Goal: Task Accomplishment & Management: Manage account settings

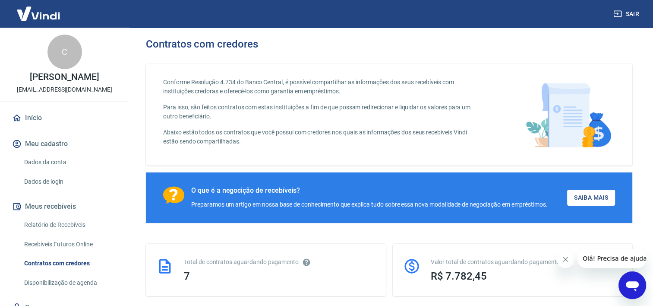
click at [59, 170] on link "Dados da conta" at bounding box center [70, 162] width 98 height 18
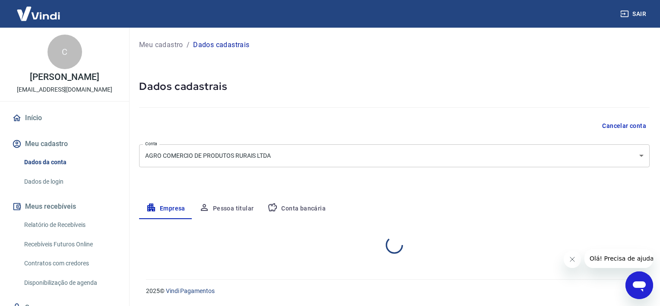
select select "RJ"
select select "business"
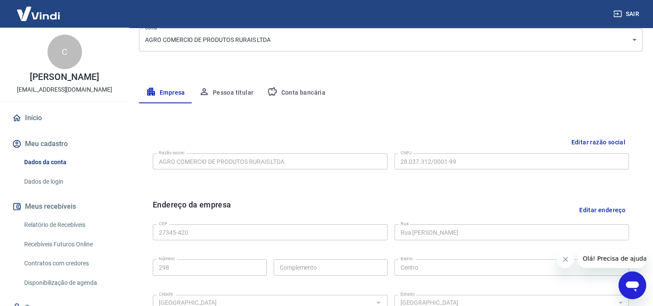
scroll to position [101, 0]
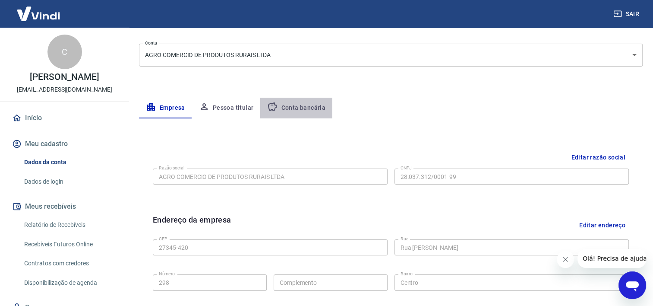
click at [320, 111] on button "Conta bancária" at bounding box center [296, 108] width 72 height 21
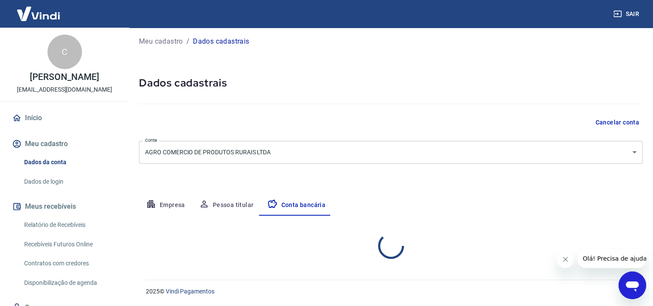
select select "1"
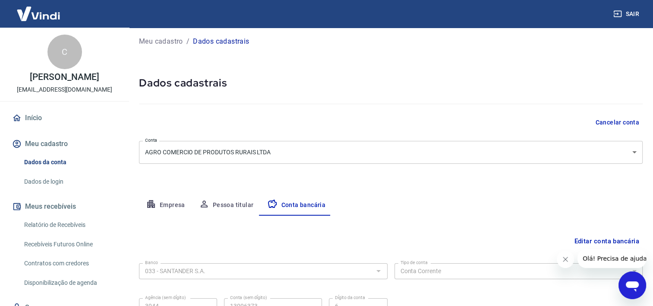
scroll to position [87, 0]
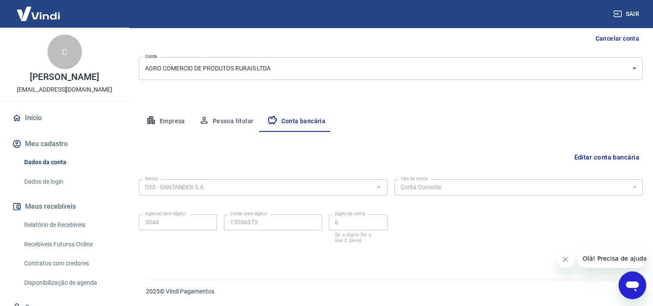
click at [613, 158] on button "Editar conta bancária" at bounding box center [607, 157] width 72 height 16
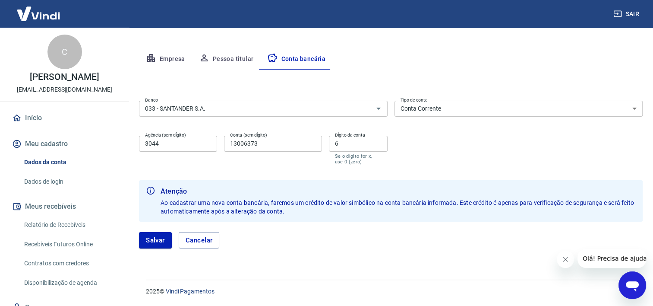
scroll to position [106, 0]
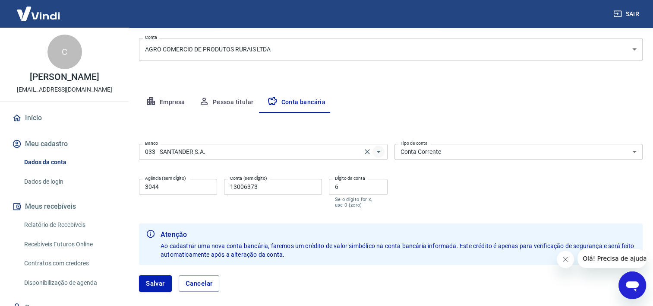
click at [379, 151] on icon "Abrir" at bounding box center [378, 152] width 4 height 2
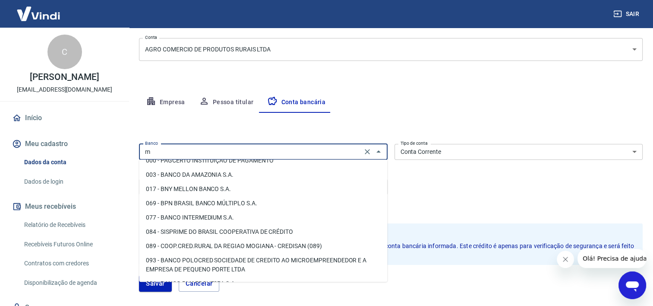
scroll to position [0, 0]
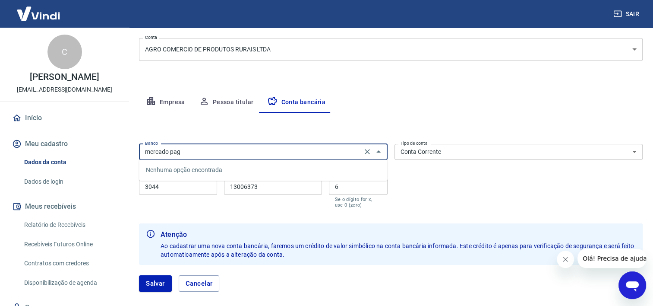
type input "mercado pago"
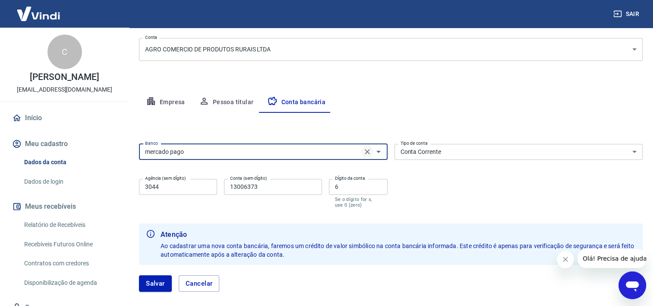
click at [369, 150] on icon "Clear" at bounding box center [367, 151] width 9 height 9
click at [378, 153] on icon "Abrir" at bounding box center [378, 151] width 10 height 10
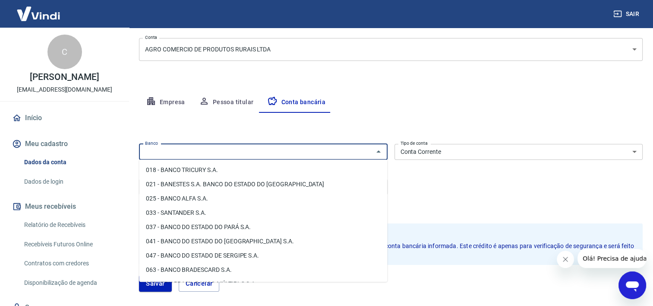
scroll to position [86, 0]
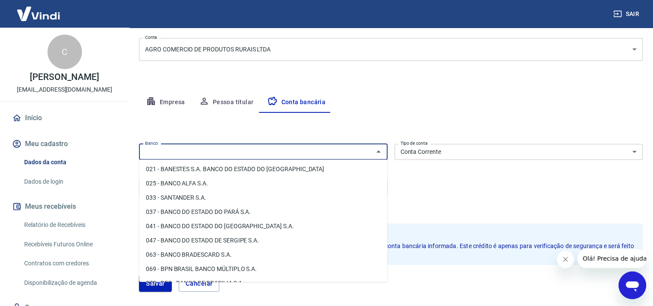
click at [201, 154] on input "Banco" at bounding box center [256, 151] width 229 height 11
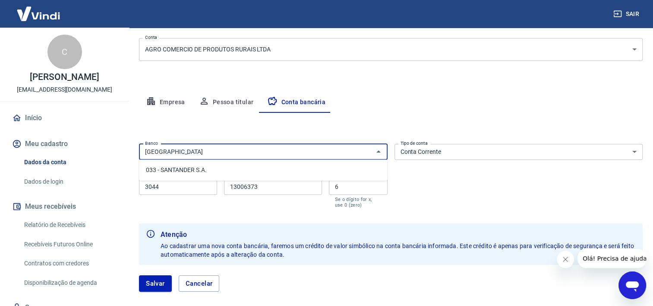
drag, startPoint x: 206, startPoint y: 148, endPoint x: 137, endPoint y: 152, distance: 69.2
click at [137, 153] on div "Meu cadastro / Dados cadastrais Dados cadastrais Cancelar conta Conta AGRO COME…" at bounding box center [391, 116] width 525 height 391
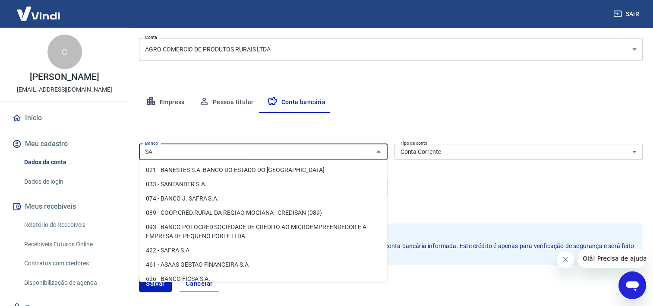
click at [204, 182] on li "033 - SANTANDER S.A." at bounding box center [263, 184] width 248 height 14
type input "033 - SANTANDER S.A."
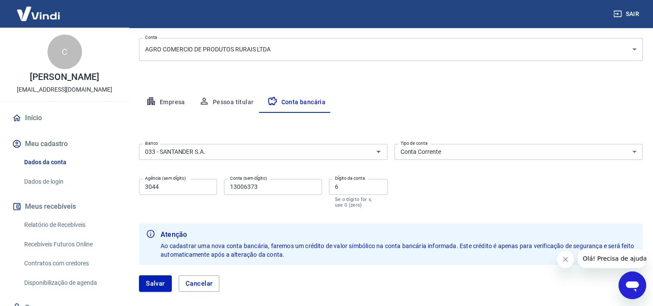
click at [497, 89] on div "Meu cadastro / Dados cadastrais Dados cadastrais Cancelar conta Conta AGRO COME…" at bounding box center [391, 116] width 525 height 391
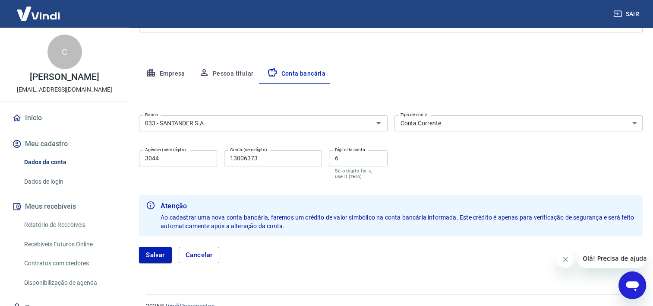
scroll to position [149, 0]
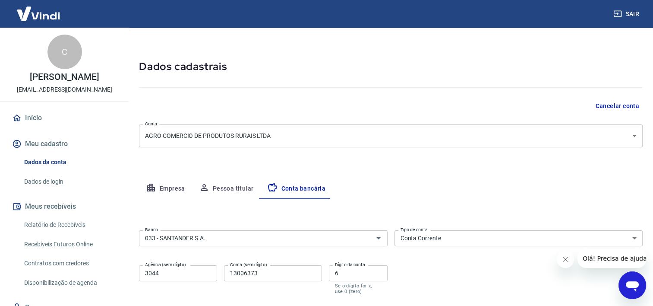
click at [228, 193] on button "Pessoa titular" at bounding box center [226, 188] width 69 height 21
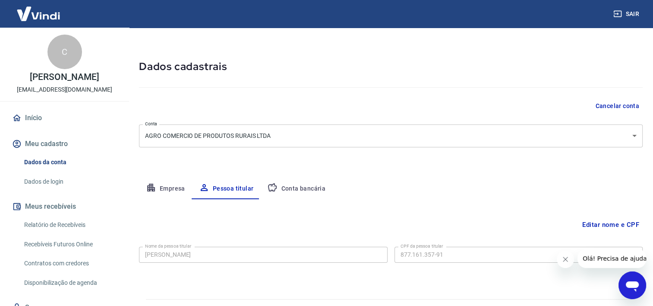
click at [301, 193] on button "Conta bancária" at bounding box center [296, 188] width 72 height 21
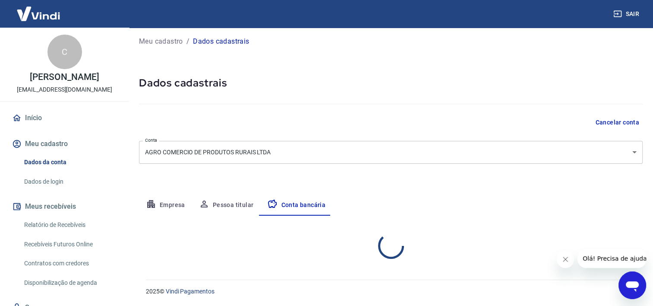
select select "1"
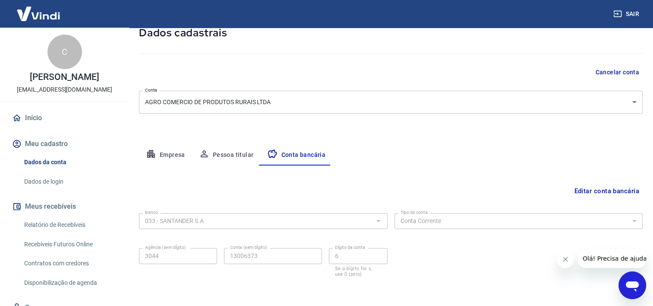
scroll to position [87, 0]
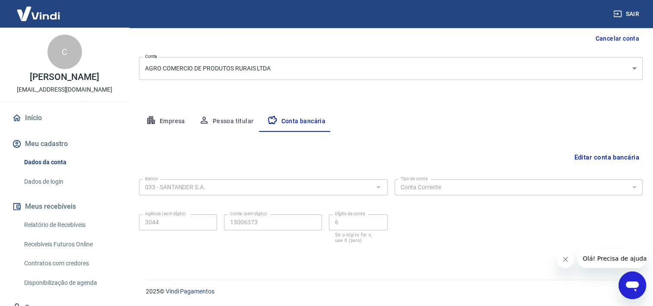
click at [566, 262] on icon "Fechar mensagem da empresa" at bounding box center [565, 259] width 7 height 7
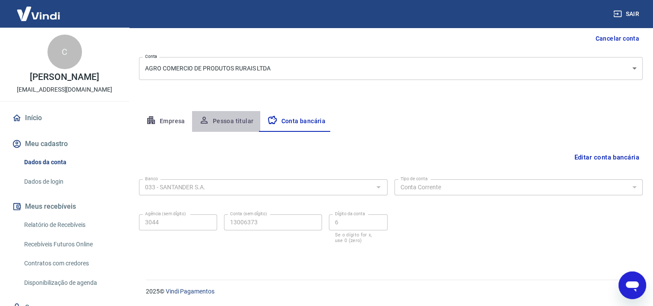
click at [228, 121] on button "Pessoa titular" at bounding box center [226, 121] width 69 height 21
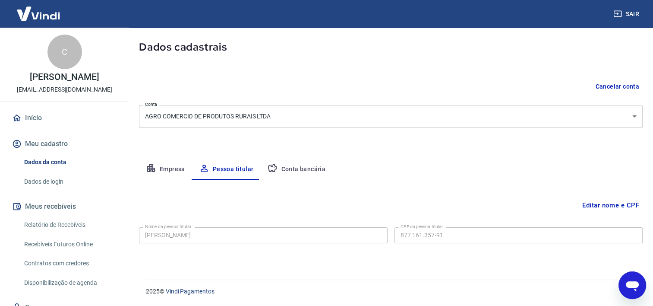
click at [171, 176] on button "Empresa" at bounding box center [165, 169] width 53 height 21
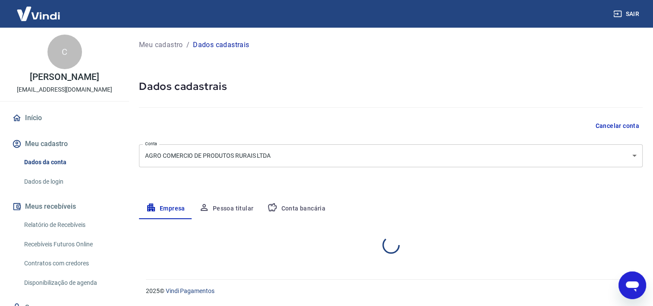
scroll to position [0, 0]
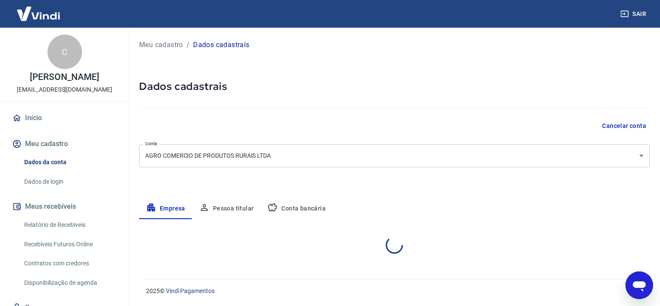
select select "RJ"
select select "business"
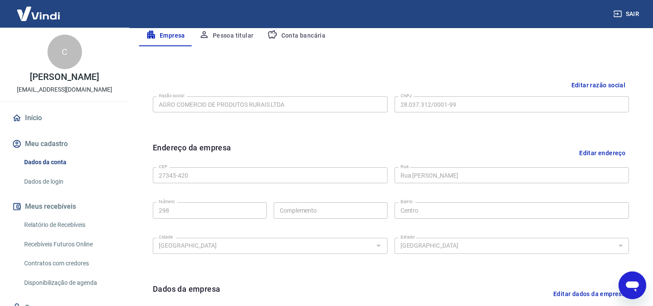
scroll to position [130, 0]
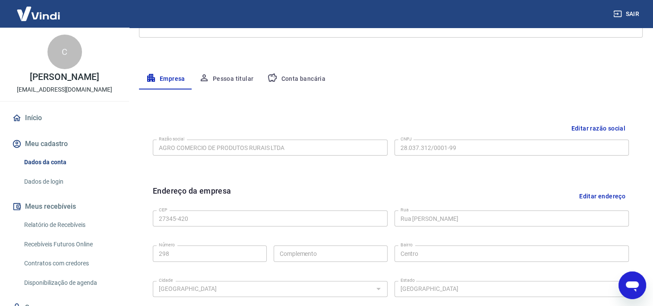
click at [300, 79] on button "Conta bancária" at bounding box center [296, 79] width 72 height 21
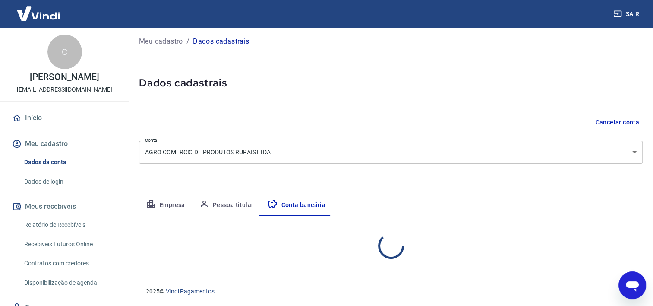
select select "1"
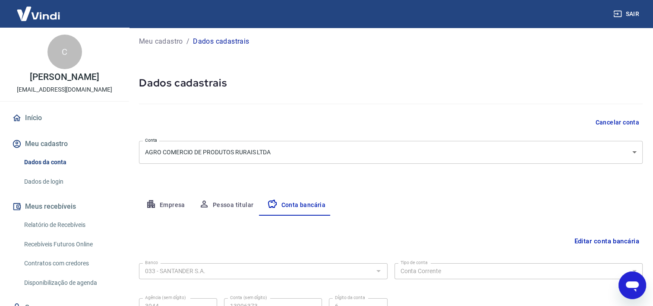
scroll to position [87, 0]
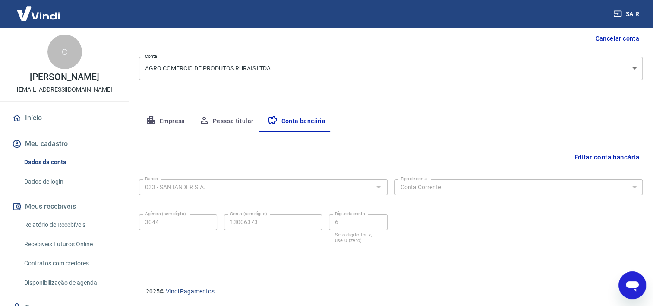
click at [590, 155] on button "Editar conta bancária" at bounding box center [607, 157] width 72 height 16
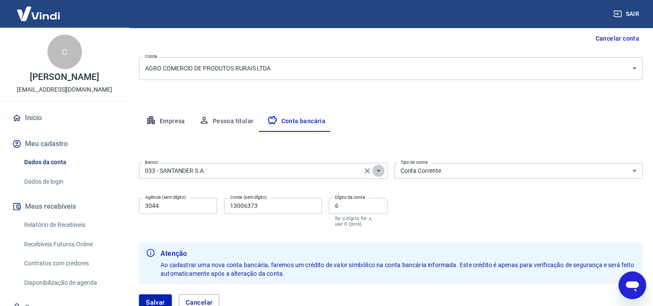
click at [379, 170] on icon "Abrir" at bounding box center [378, 171] width 4 height 2
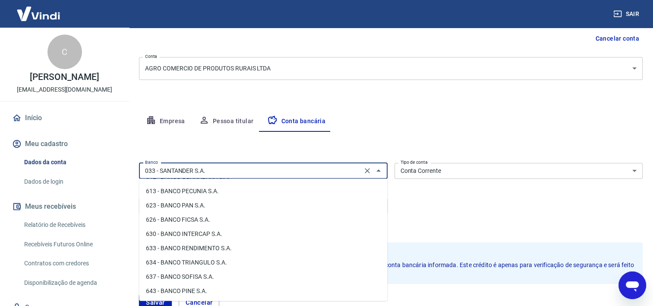
scroll to position [1218, 0]
click at [228, 171] on input "033 - SANTANDER S.A." at bounding box center [251, 170] width 218 height 11
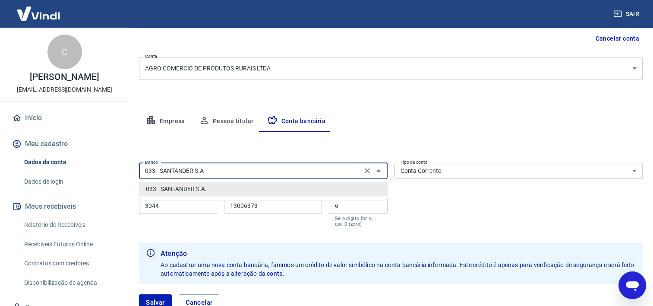
scroll to position [0, 0]
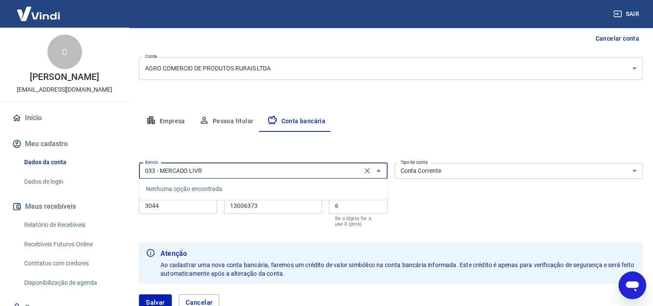
type input "033 - MERCADO LIVRE"
click button "Salvar" at bounding box center [155, 302] width 33 height 16
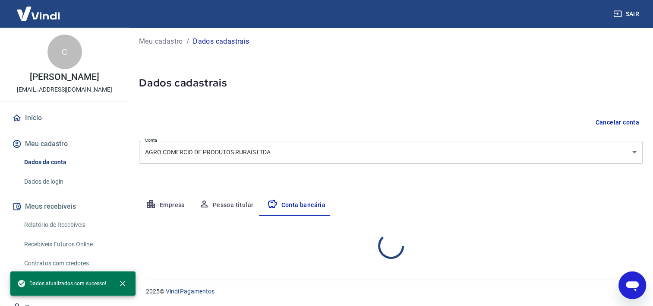
select select "1"
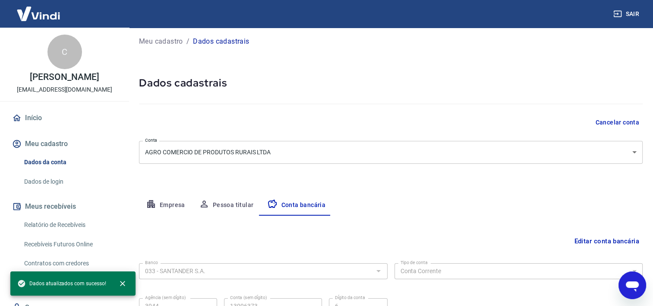
scroll to position [87, 0]
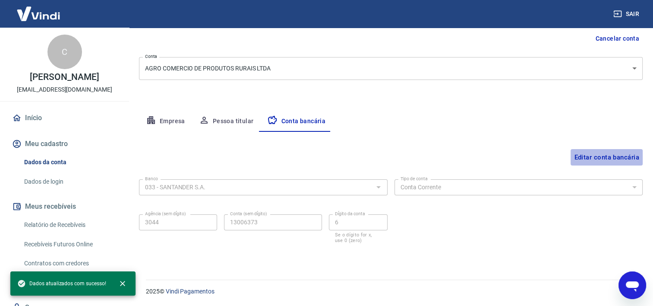
click at [624, 157] on button "Editar conta bancária" at bounding box center [607, 157] width 72 height 16
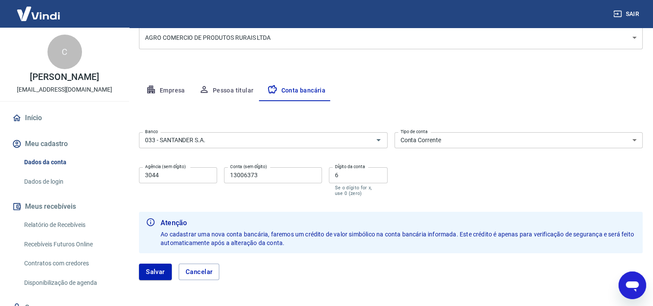
scroll to position [149, 0]
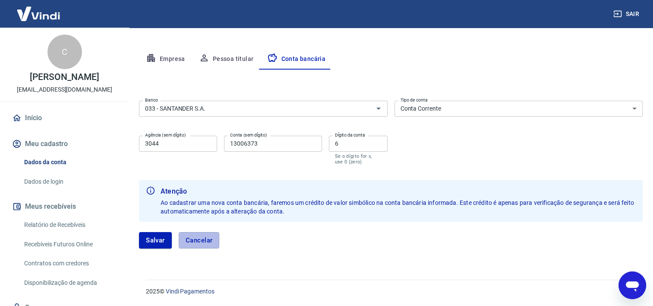
click at [205, 240] on button "Cancelar" at bounding box center [199, 240] width 41 height 16
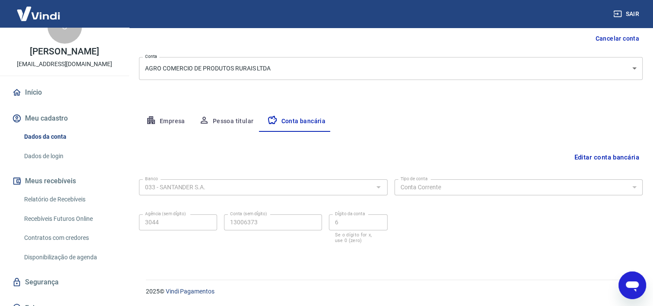
scroll to position [0, 0]
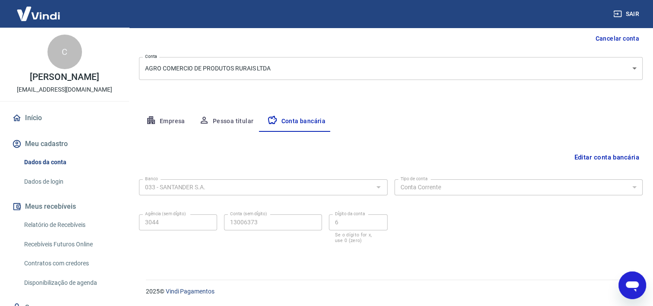
click at [38, 124] on link "Início" at bounding box center [64, 117] width 108 height 19
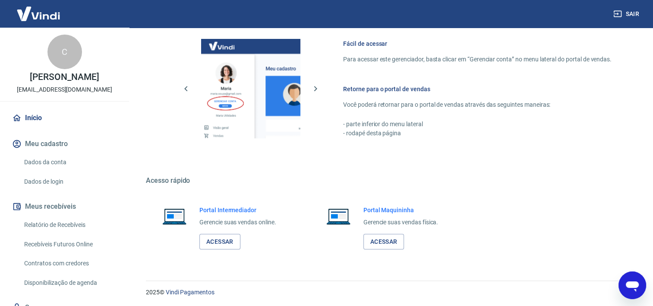
scroll to position [465, 0]
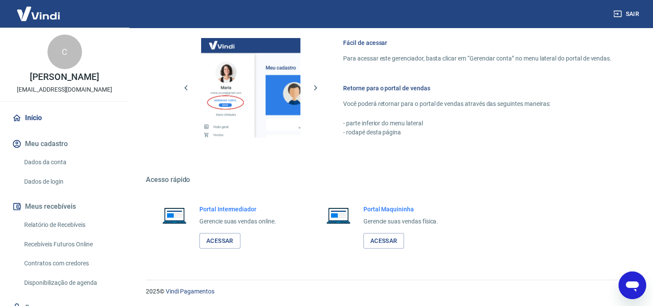
click at [37, 127] on link "Início" at bounding box center [64, 117] width 108 height 19
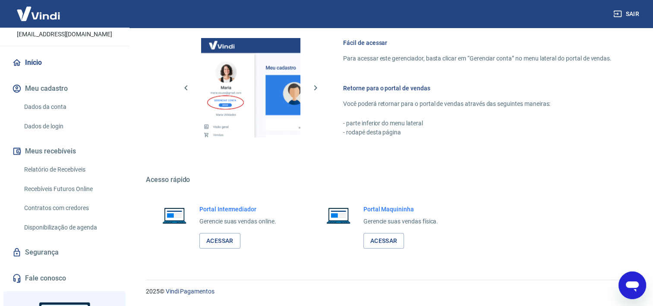
scroll to position [53, 0]
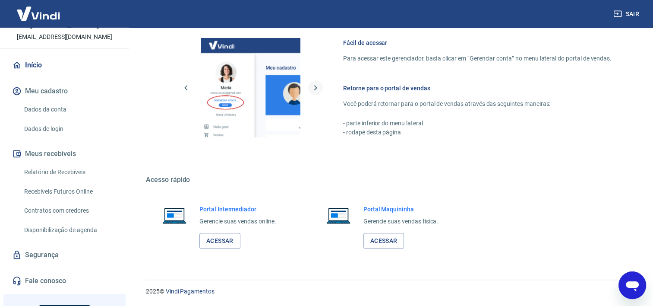
click at [316, 88] on icon "button" at bounding box center [315, 87] width 3 height 5
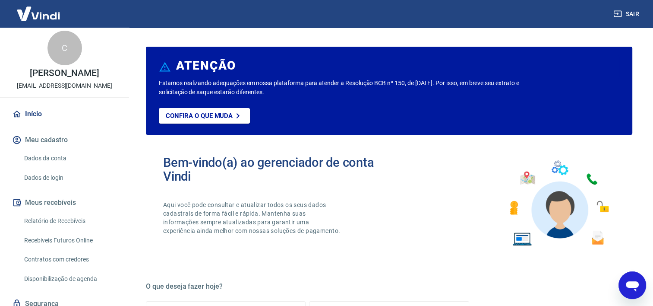
scroll to position [0, 0]
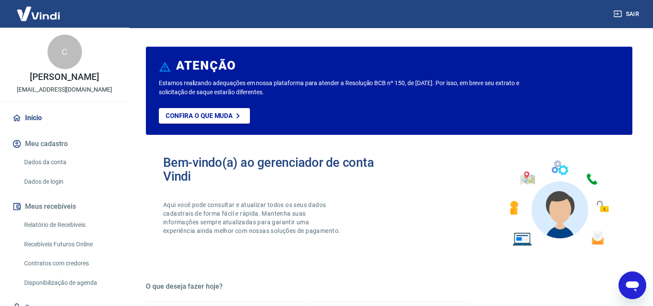
click at [30, 169] on link "Dados da conta" at bounding box center [70, 162] width 98 height 18
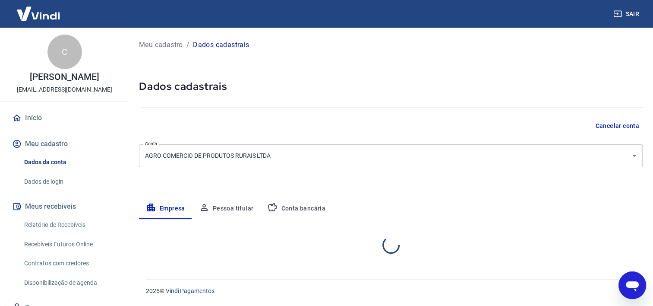
select select "RJ"
select select "business"
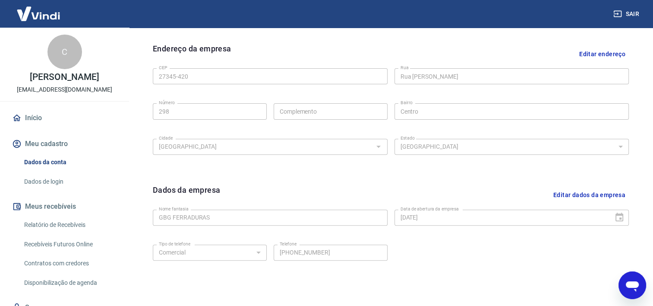
scroll to position [273, 0]
